Goal: Check status: Check status

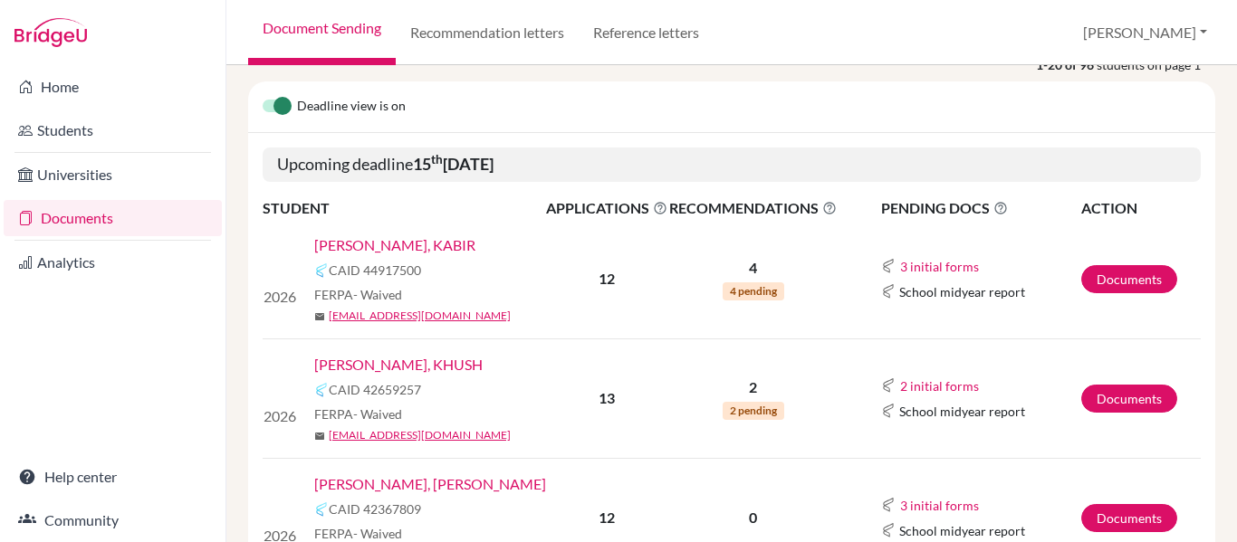
scroll to position [232, 0]
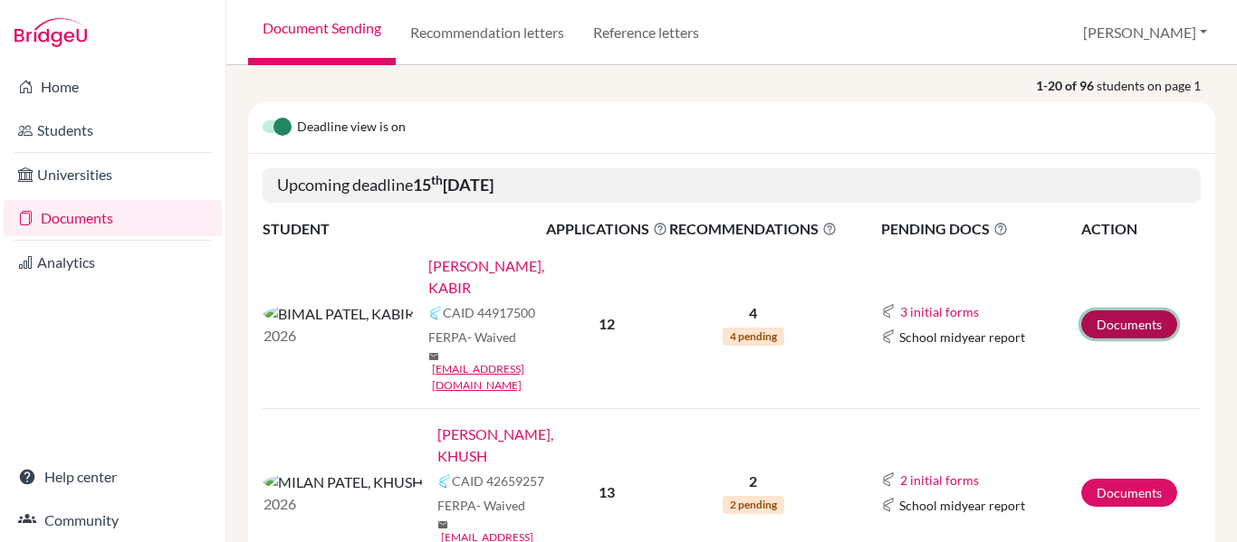
click at [1139, 311] on link "Documents" at bounding box center [1129, 325] width 96 height 28
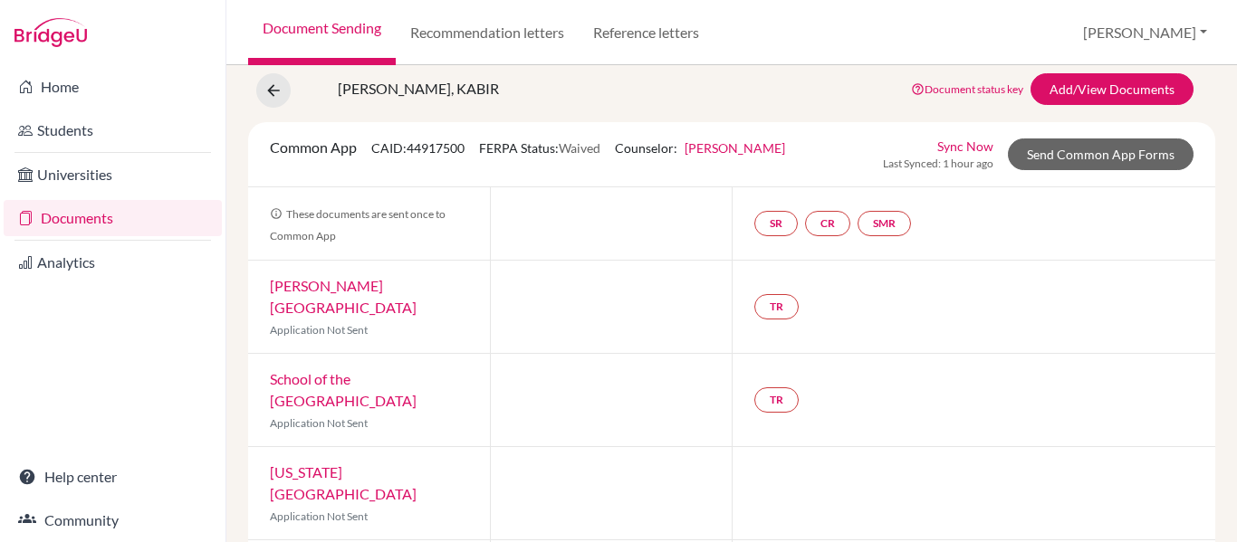
scroll to position [56, 0]
click at [564, 74] on div "BIMAL PATEL, KABIR Document status key TR Requirement. Document not uploaded ye…" at bounding box center [731, 89] width 994 height 34
click at [530, 44] on link "Recommendation letters" at bounding box center [487, 32] width 183 height 65
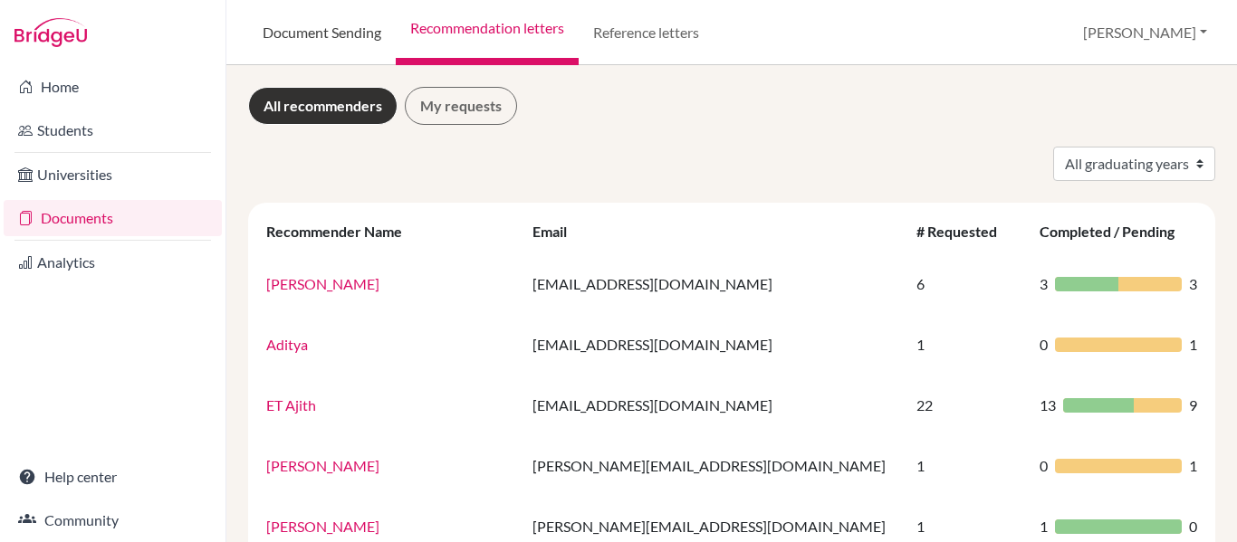
click at [353, 28] on link "Document Sending" at bounding box center [322, 32] width 148 height 65
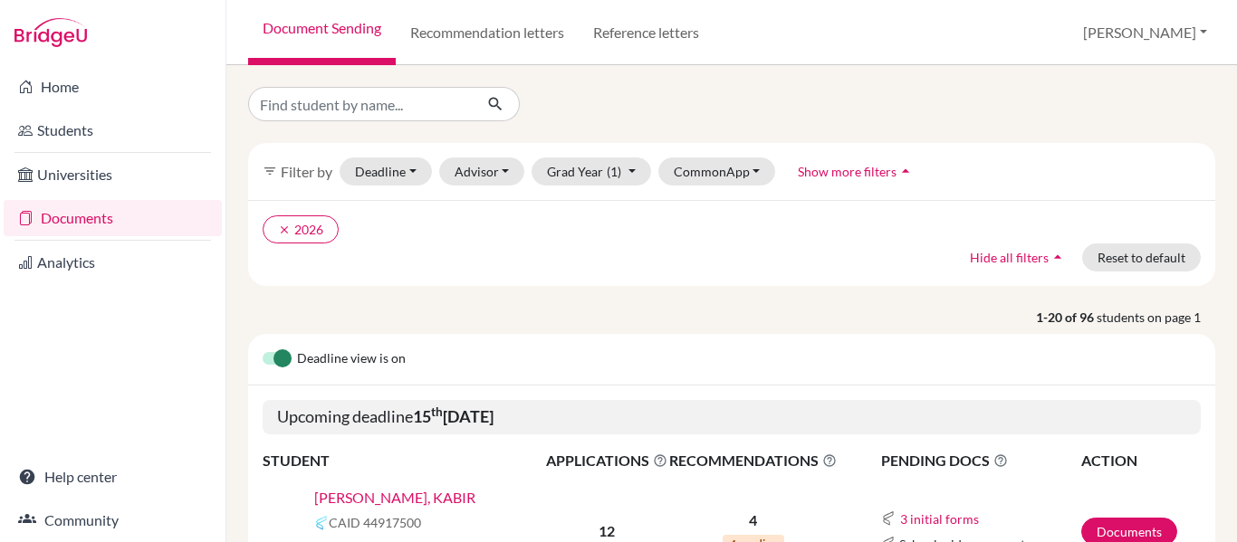
scroll to position [464, 0]
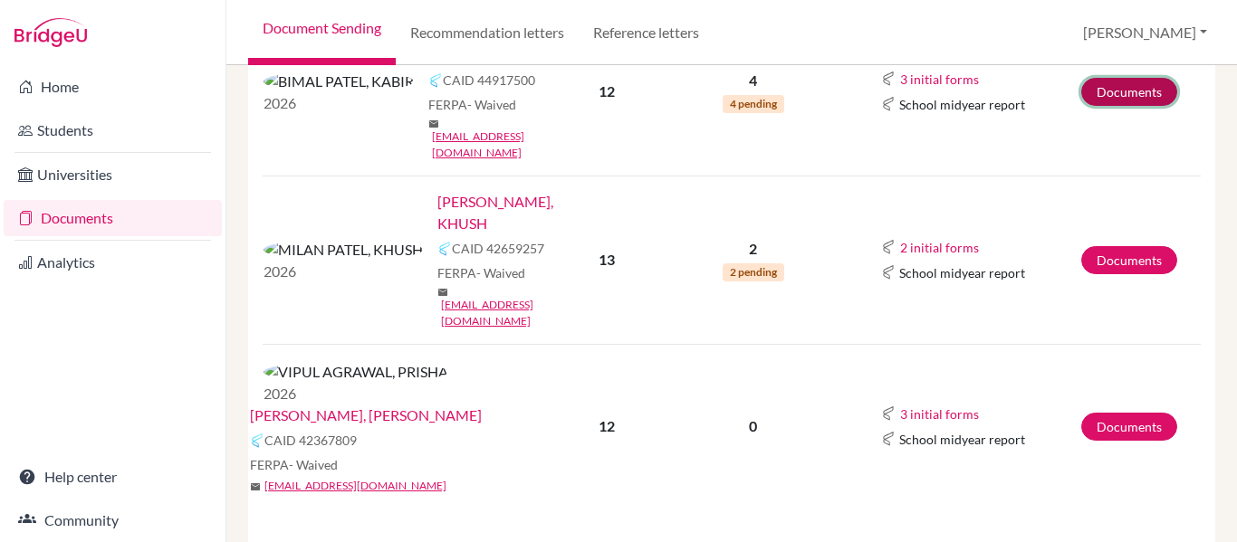
click at [1121, 78] on link "Documents" at bounding box center [1129, 92] width 96 height 28
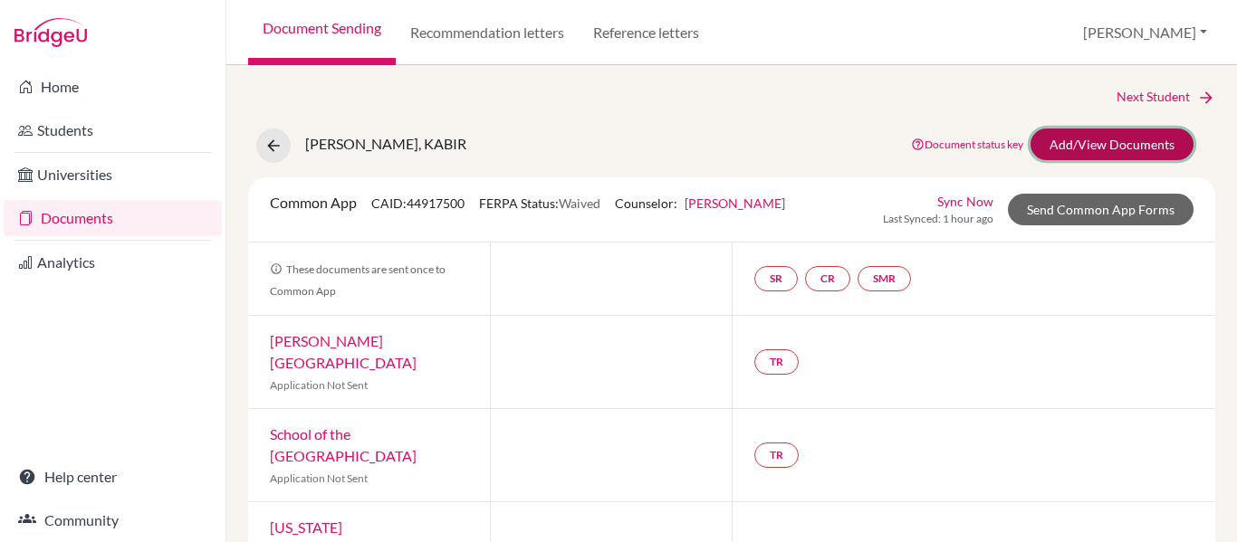
click at [1152, 146] on link "Add/View Documents" at bounding box center [1111, 145] width 163 height 32
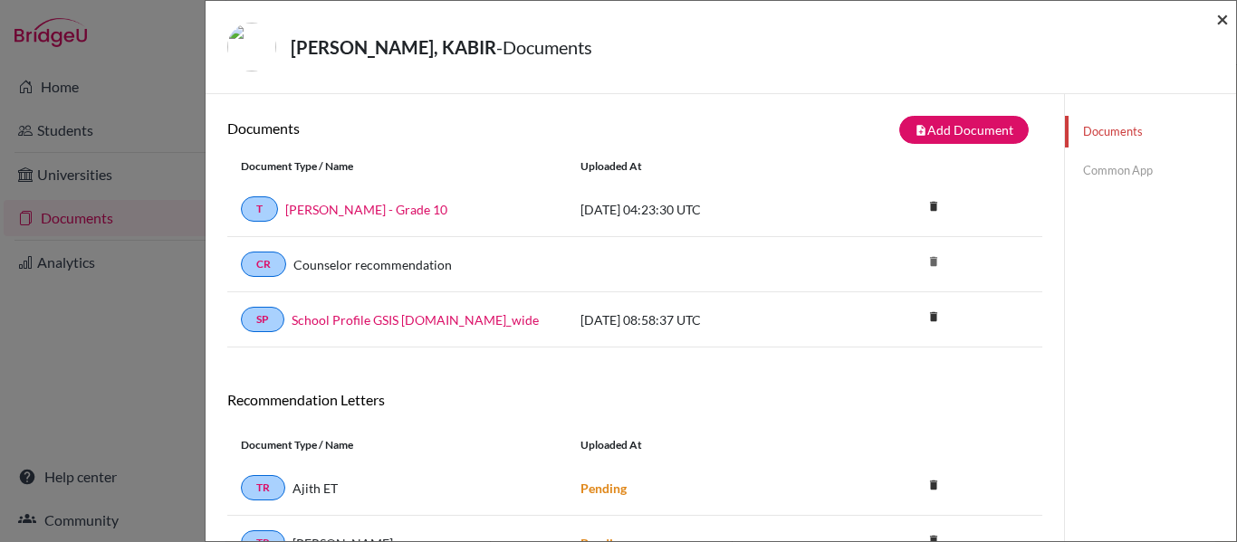
click at [1216, 21] on span "×" at bounding box center [1222, 18] width 13 height 26
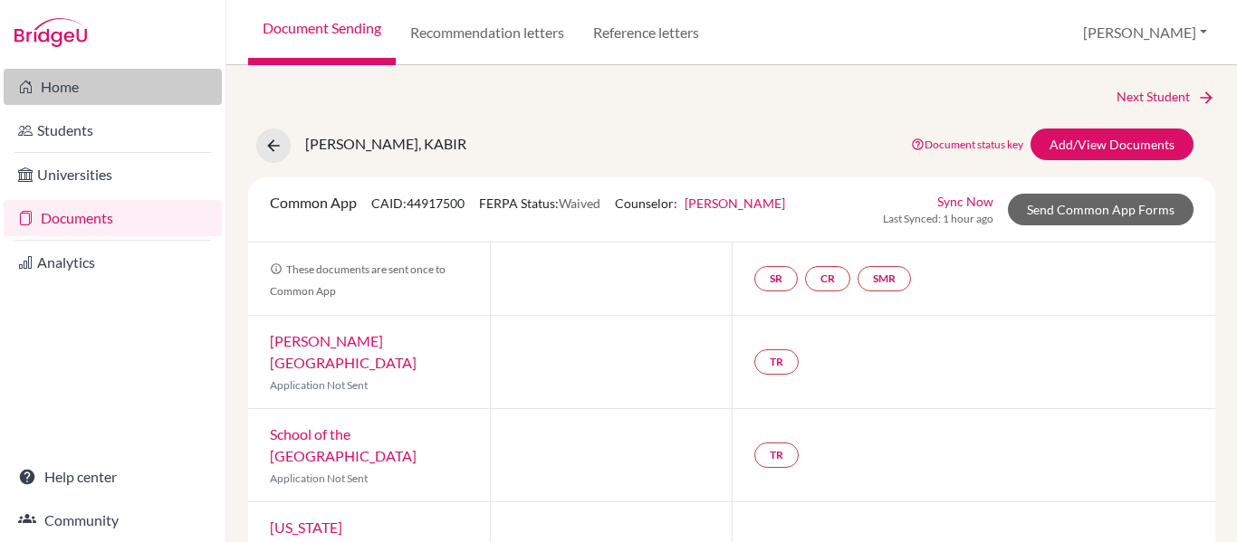
click at [49, 81] on link "Home" at bounding box center [113, 87] width 218 height 36
